Goal: Information Seeking & Learning: Learn about a topic

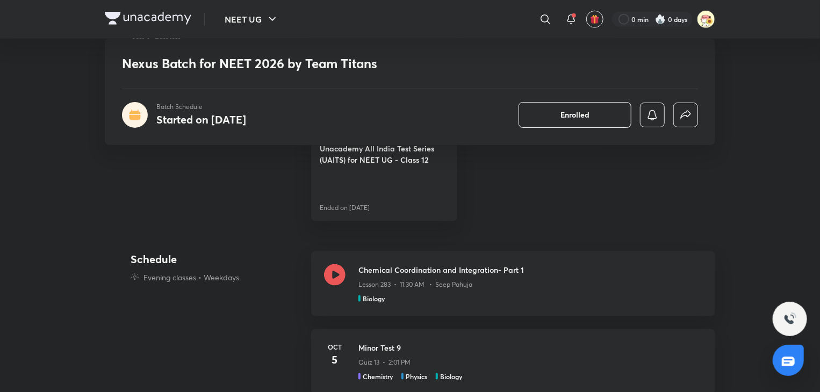
scroll to position [620, 0]
click at [337, 257] on div "Chemical Coordination and Integration- Part 1 Lesson 283 • 11:30 AM • Seep Pahu…" at bounding box center [513, 283] width 404 height 65
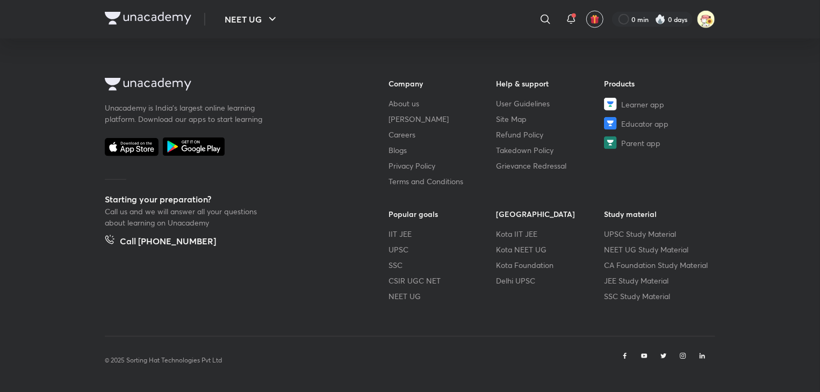
scroll to position [577, 0]
